Goal: Information Seeking & Learning: Find specific fact

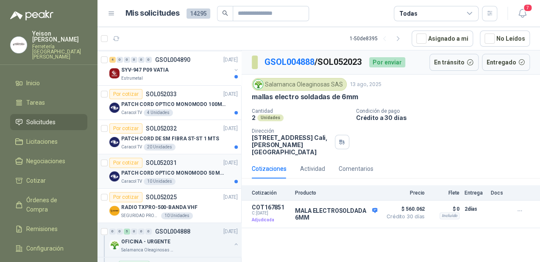
scroll to position [68, 0]
click at [233, 243] on button "button" at bounding box center [236, 244] width 7 height 7
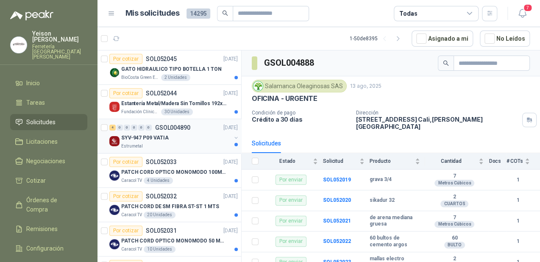
click at [175, 139] on div "SYV-947 P09 VATIA" at bounding box center [176, 138] width 110 height 10
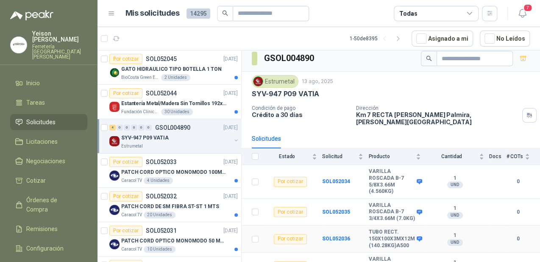
scroll to position [6, 0]
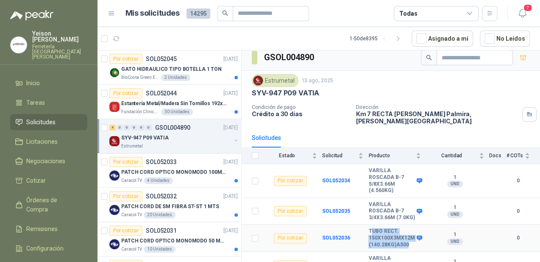
drag, startPoint x: 406, startPoint y: 229, endPoint x: 367, endPoint y: 217, distance: 40.9
click at [368, 228] on b "TUBO RECT. 150X100X3MX12M (140.28KG)A500" at bounding box center [391, 238] width 46 height 20
copy b "UBO RECT. 150X100X3MX12M (140.28KG)A500"
drag, startPoint x: 356, startPoint y: 217, endPoint x: 361, endPoint y: 218, distance: 5.1
click at [356, 225] on td "SOL052036" at bounding box center [345, 238] width 46 height 27
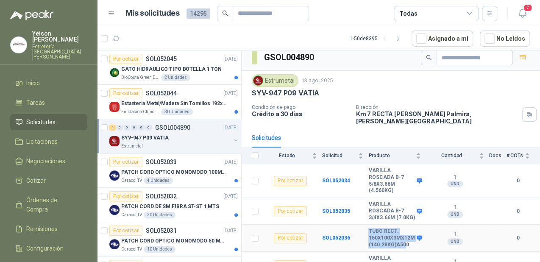
drag, startPoint x: 402, startPoint y: 229, endPoint x: 365, endPoint y: 226, distance: 37.0
click at [368, 228] on b "TUBO RECT. 150X100X3MX12M (140.28KG)A500" at bounding box center [391, 238] width 46 height 20
drag, startPoint x: 365, startPoint y: 226, endPoint x: 400, endPoint y: 231, distance: 35.1
click at [398, 231] on b "TUBO RECT. 150X100X3MX12M (140.28KG)A500" at bounding box center [391, 238] width 46 height 20
drag, startPoint x: 403, startPoint y: 229, endPoint x: 362, endPoint y: 214, distance: 43.3
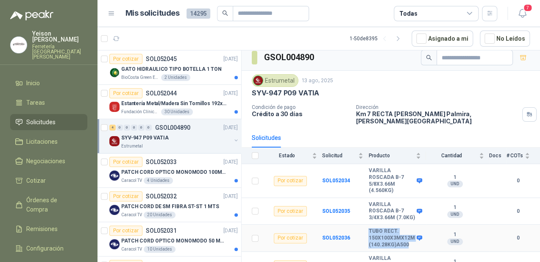
click at [362, 225] on tr "Por cotizar SOL052036 TUBO RECT. 150X100X3MX12M (140.28KG)A500 1 UND  0" at bounding box center [391, 238] width 298 height 27
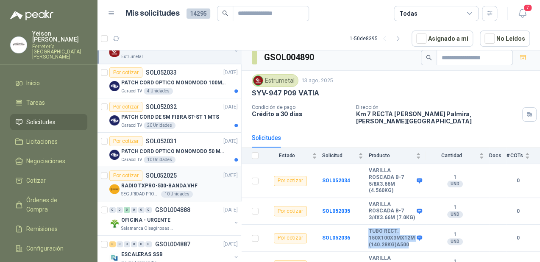
scroll to position [102, 0]
